Goal: Find specific fact: Find contact information

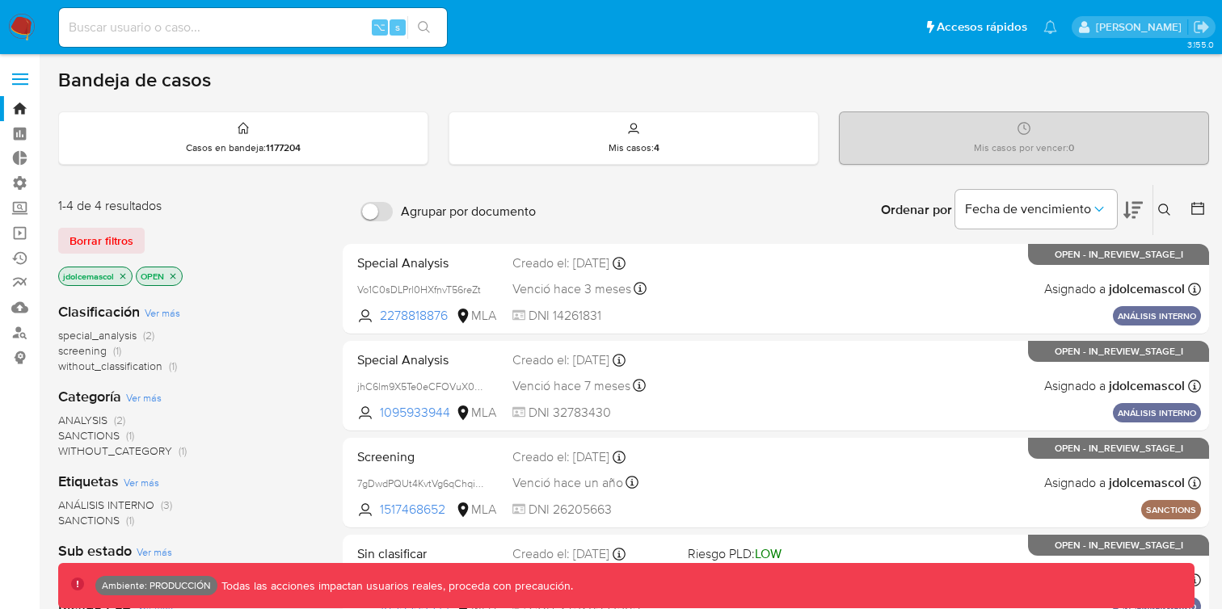
scroll to position [22, 0]
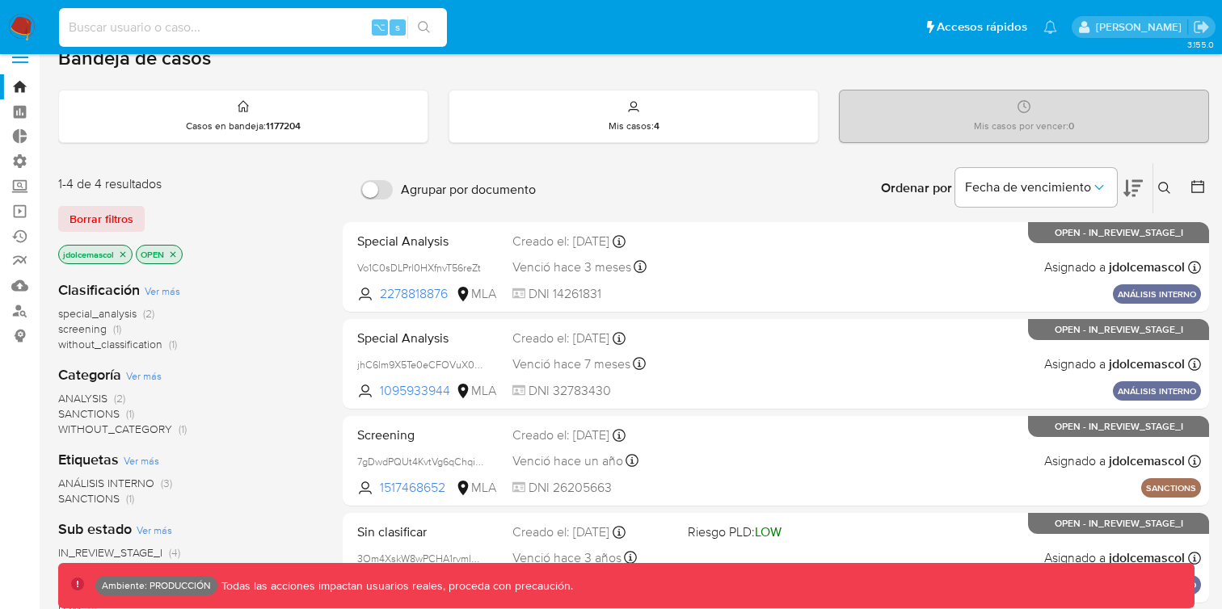
click at [213, 33] on input at bounding box center [253, 27] width 388 height 21
type input "[EMAIL_ADDRESS][DOMAIN_NAME]"
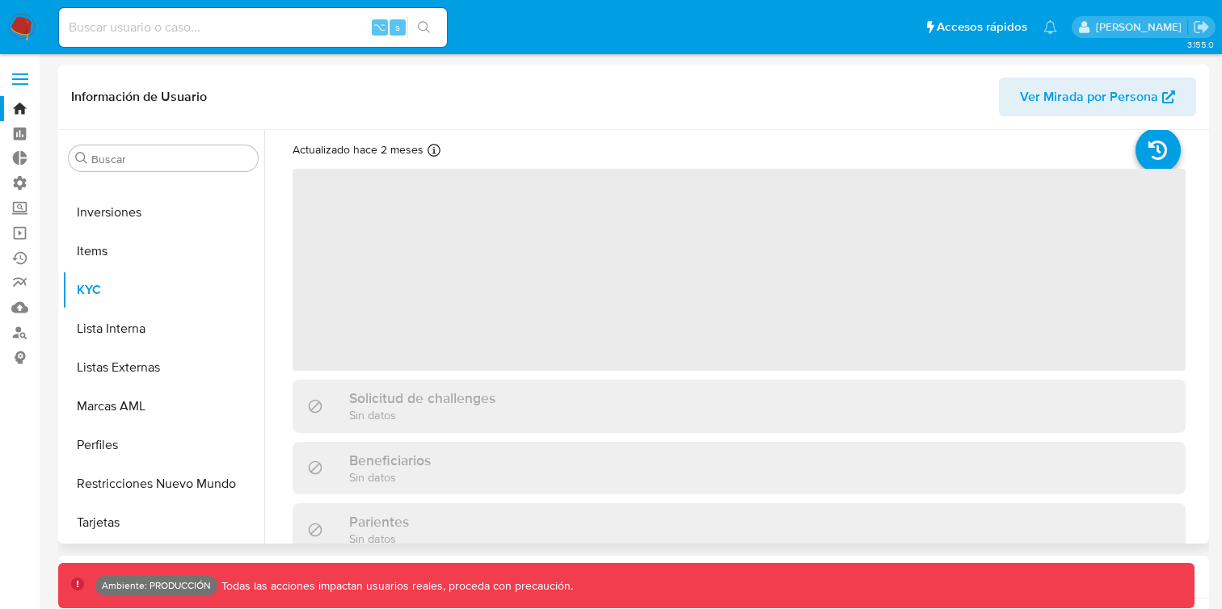
scroll to position [61, 0]
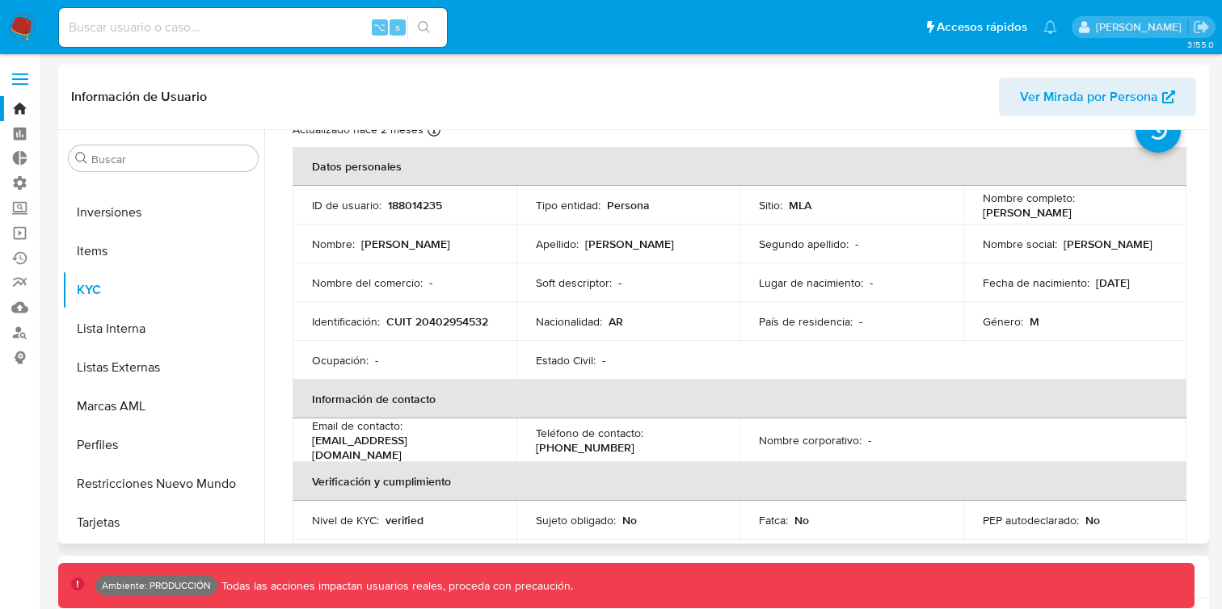
select select "10"
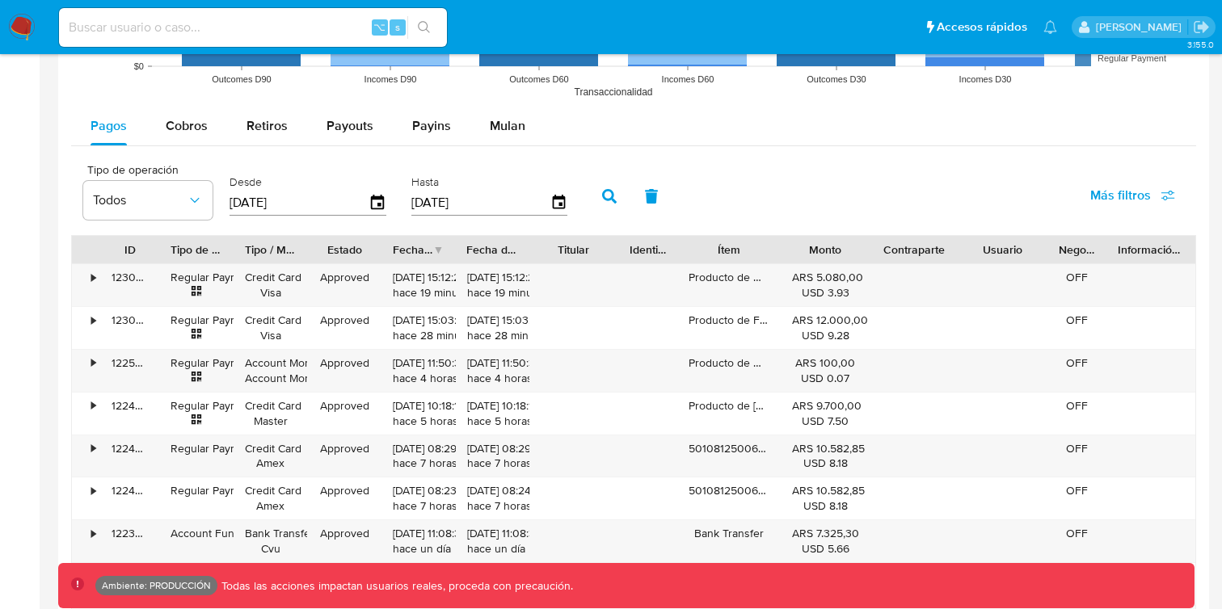
scroll to position [1389, 0]
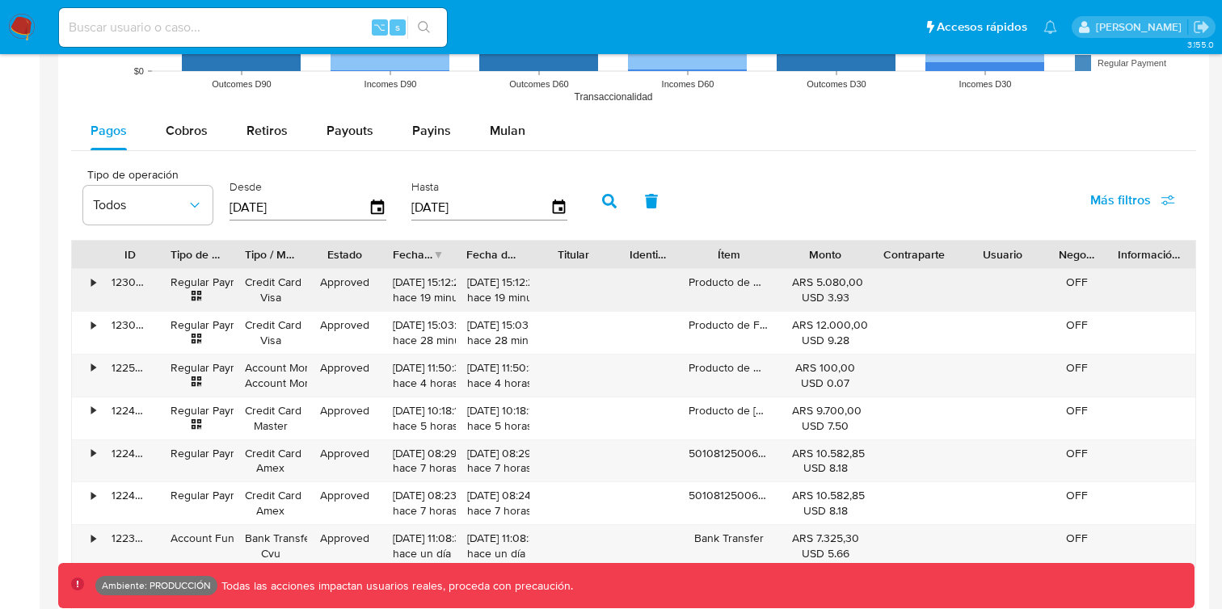
click at [194, 298] on icon at bounding box center [197, 296] width 10 height 10
click at [95, 287] on div "•" at bounding box center [93, 282] width 4 height 15
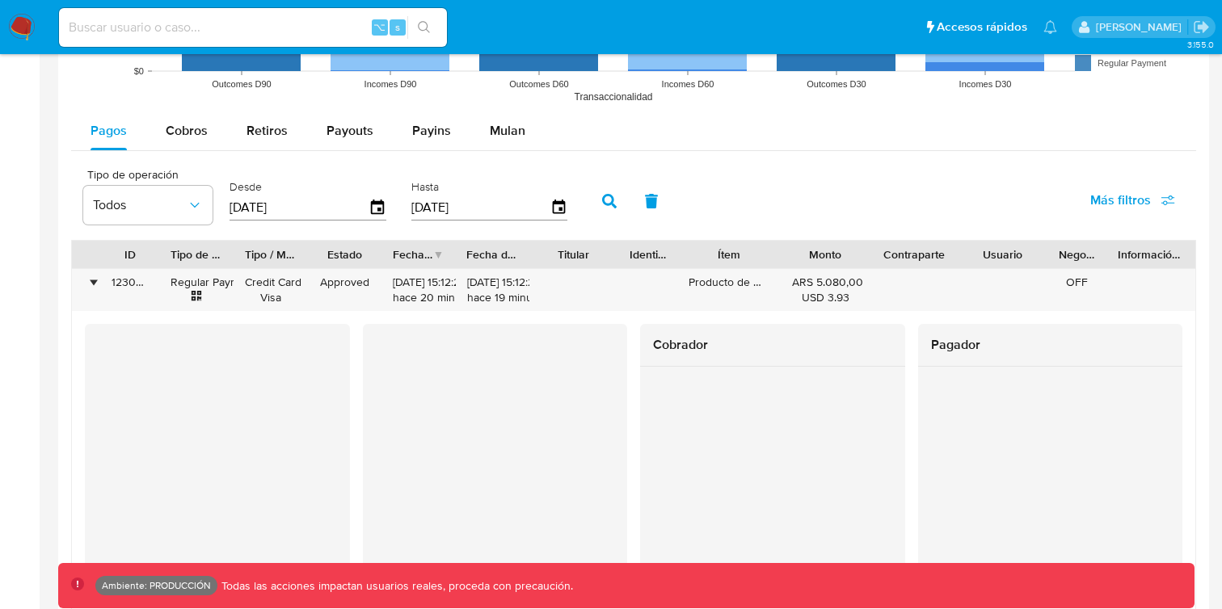
scroll to position [1436, 0]
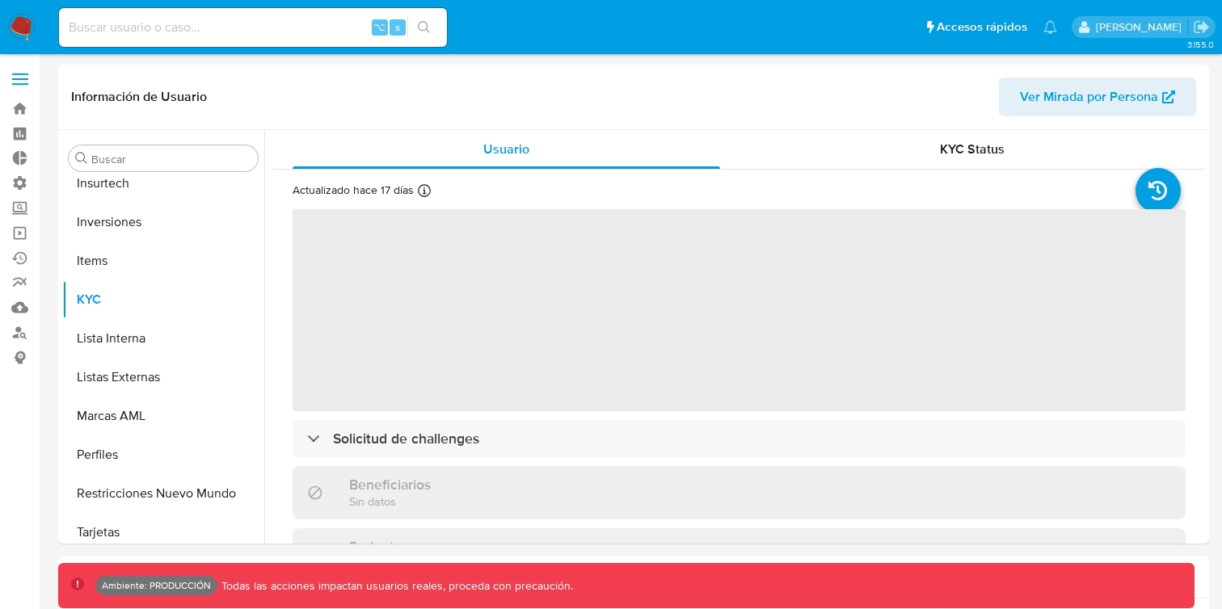
scroll to position [760, 0]
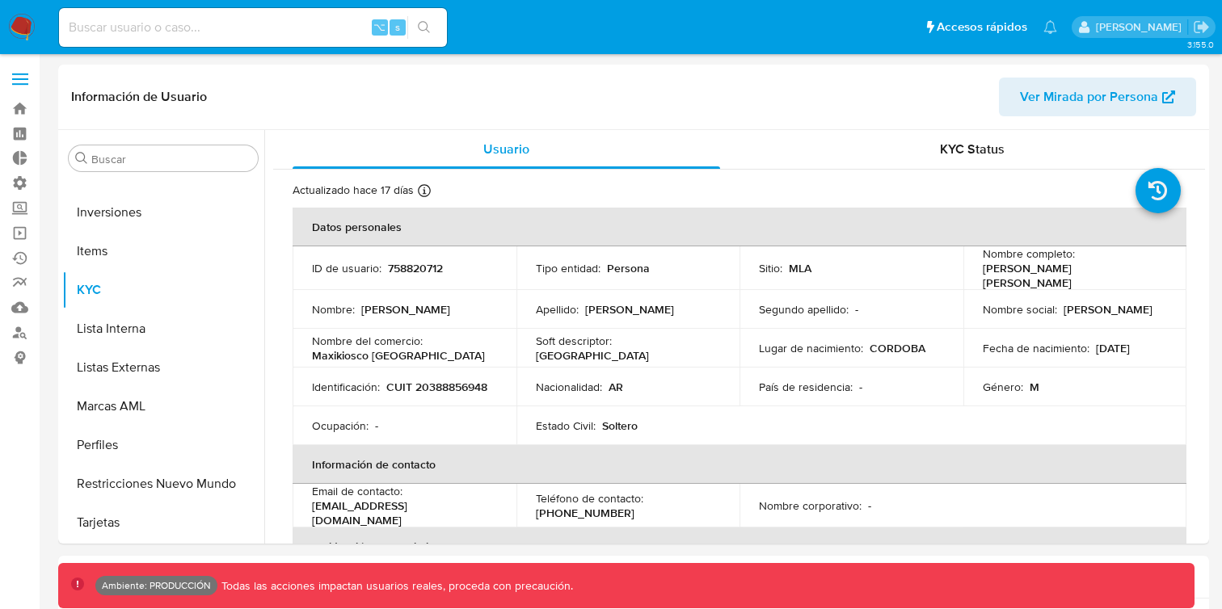
select select "10"
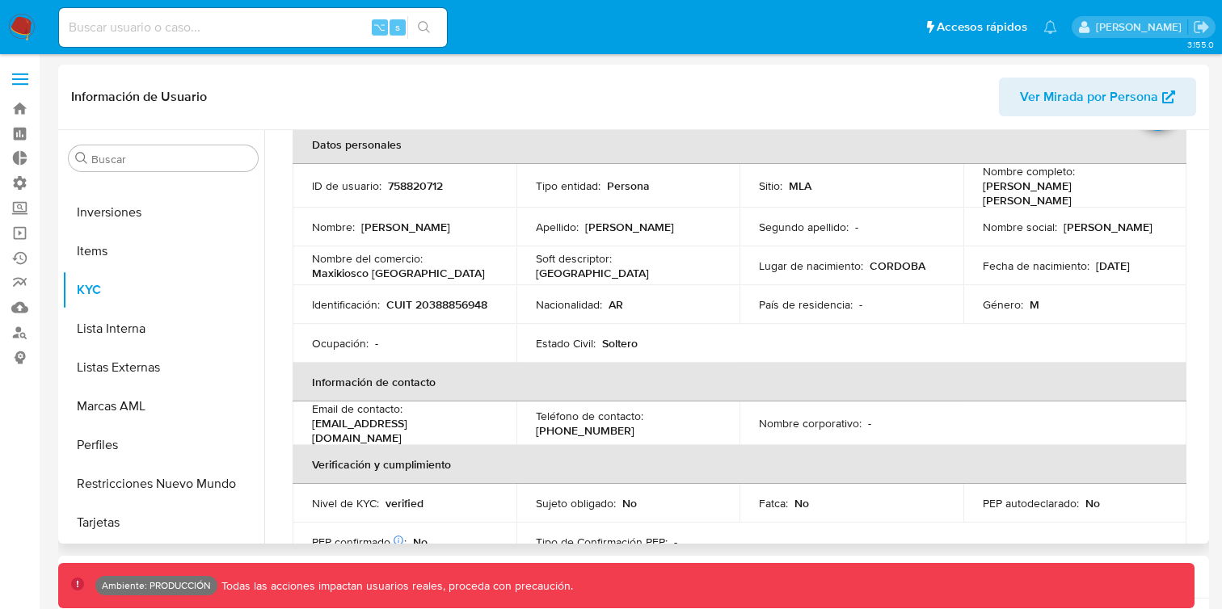
scroll to position [99, 0]
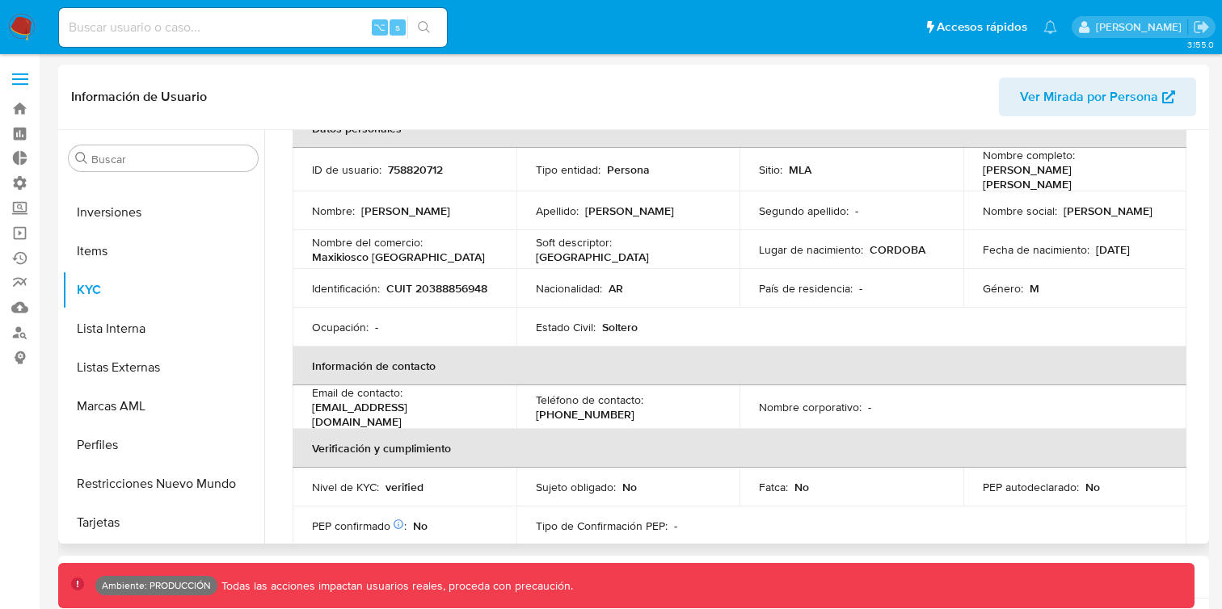
click at [411, 402] on p "reynososantiago8@gmail.com" at bounding box center [401, 414] width 179 height 29
click at [410, 402] on p "reynososantiago8@gmail.com" at bounding box center [401, 414] width 179 height 29
click at [453, 412] on p "reynososantiago8@gmail.com" at bounding box center [401, 414] width 179 height 29
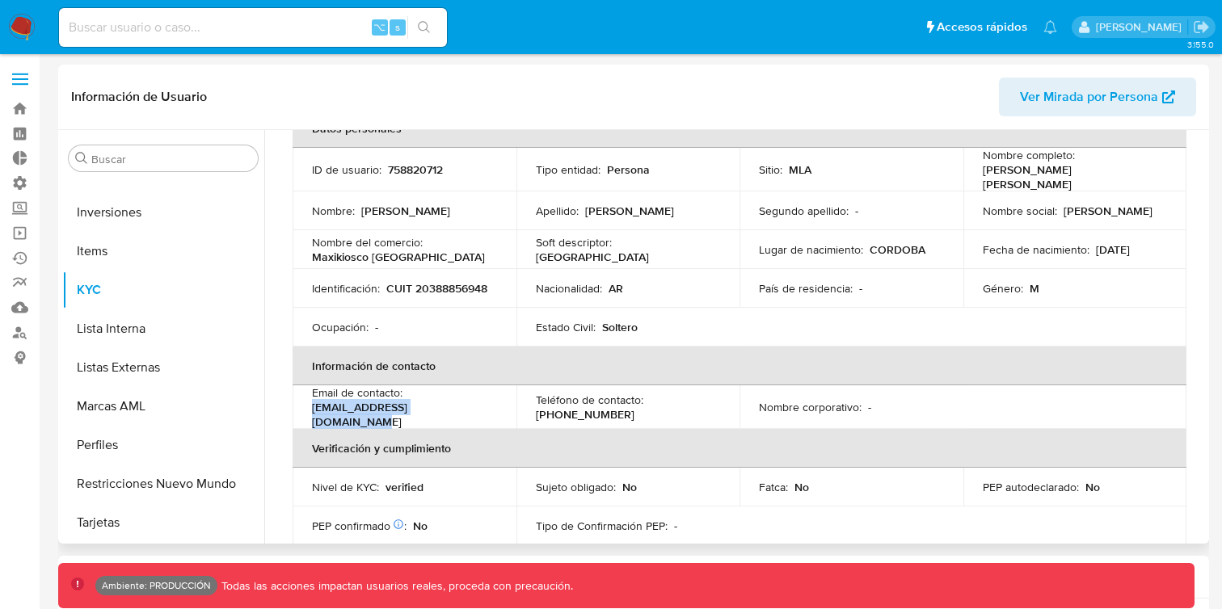
drag, startPoint x: 509, startPoint y: 405, endPoint x: 302, endPoint y: 412, distance: 207.0
click at [303, 412] on td "Email de contacto : reynososantiago8@gmail.com" at bounding box center [405, 407] width 224 height 44
copy p "reynososantiago8@gmail.com"
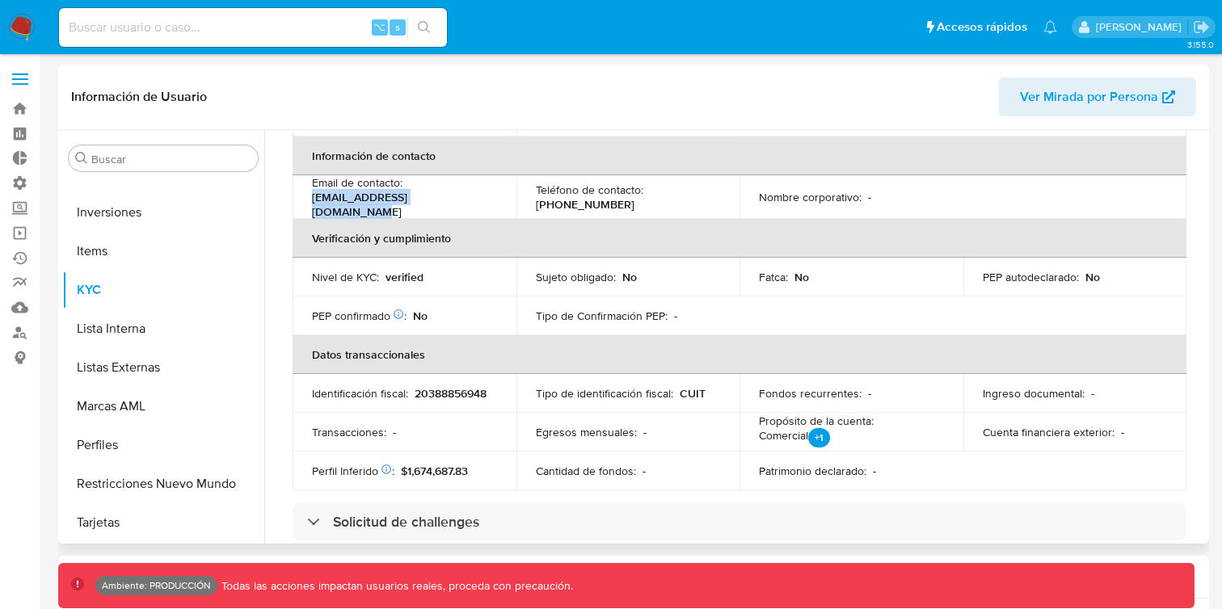
scroll to position [276, 0]
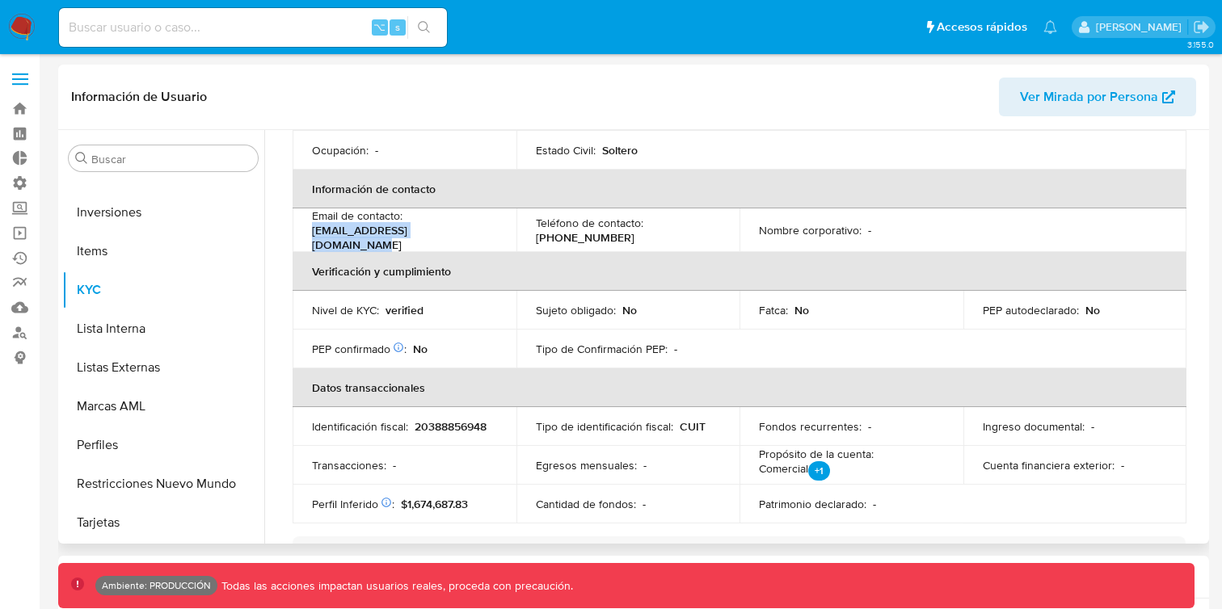
copy p "reynososantiago8@gmail.com"
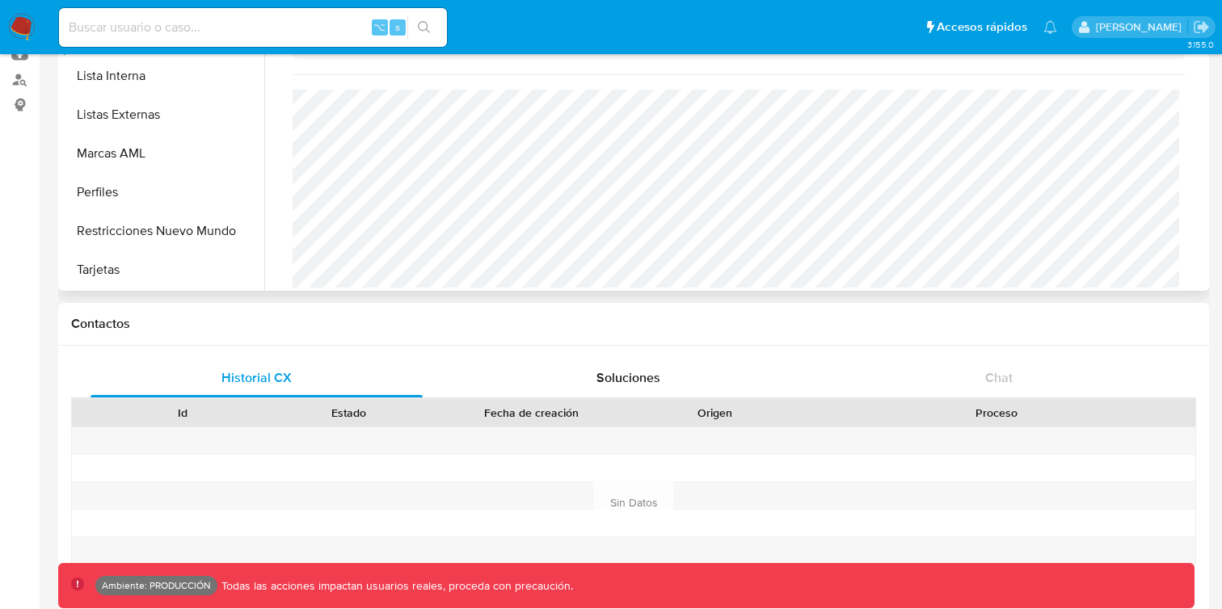
scroll to position [254, 0]
